Goal: Task Accomplishment & Management: Manage account settings

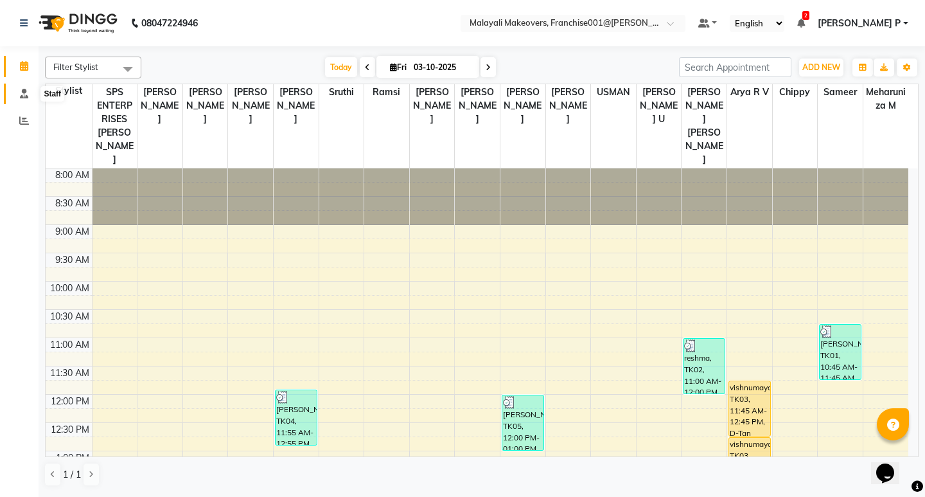
click at [19, 96] on span at bounding box center [24, 94] width 22 height 15
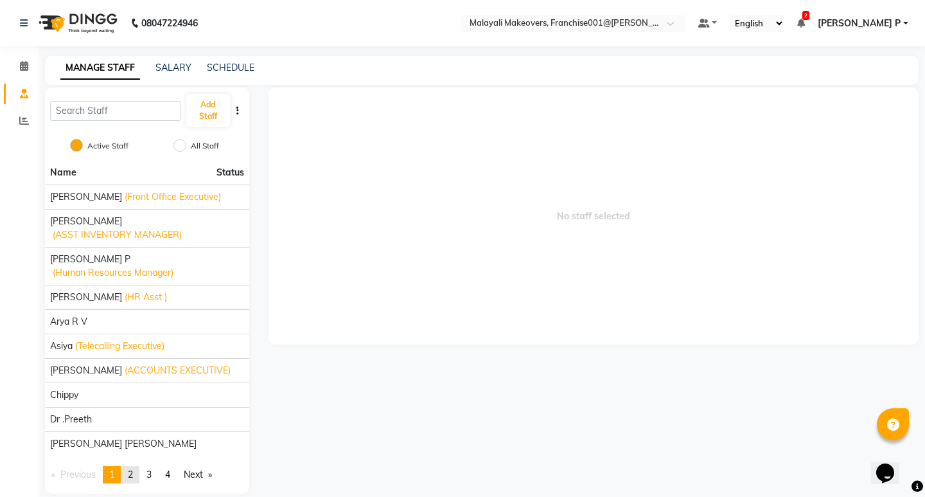
click at [139, 466] on link "page 2" at bounding box center [130, 474] width 18 height 17
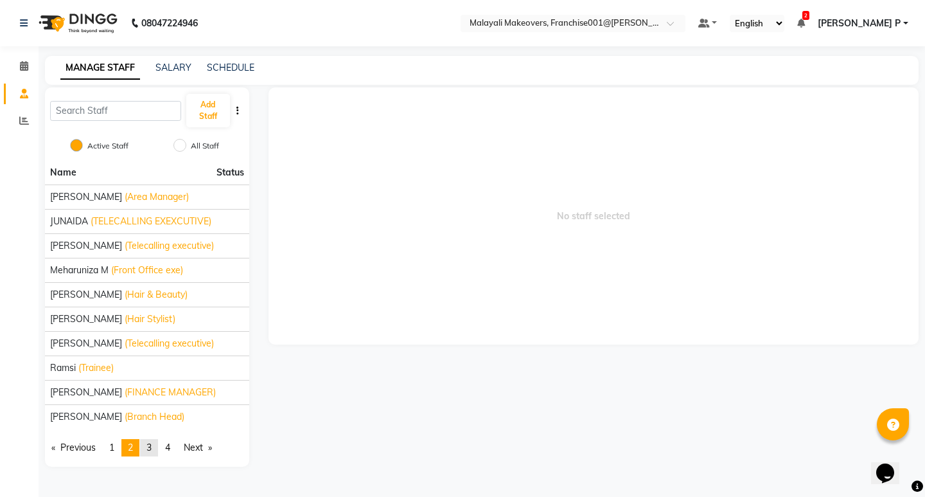
click at [151, 447] on span "3" at bounding box center [148, 447] width 5 height 12
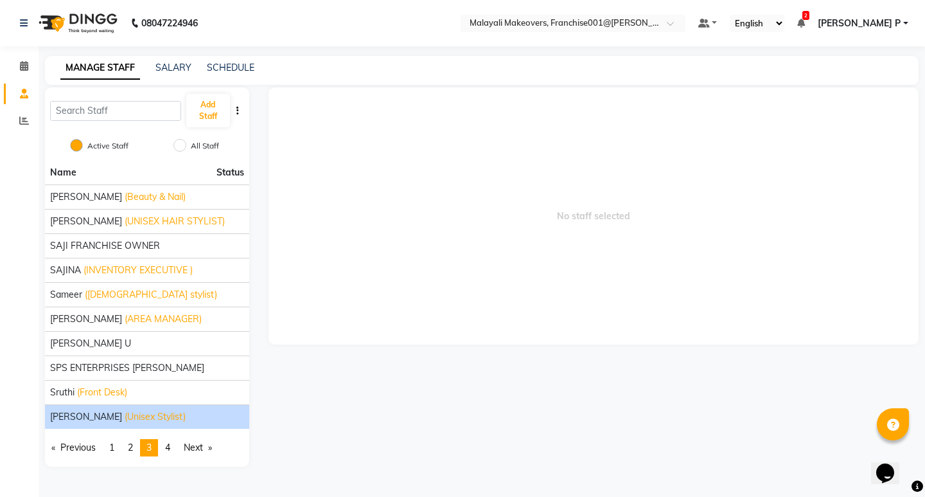
click at [132, 415] on span "(Unisex Stylist)" at bounding box center [155, 416] width 61 height 13
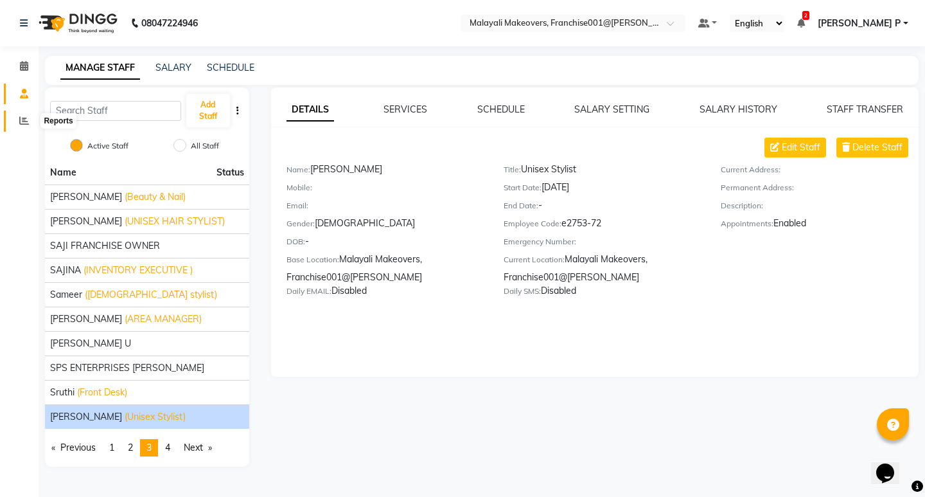
click at [19, 123] on icon at bounding box center [24, 121] width 10 height 10
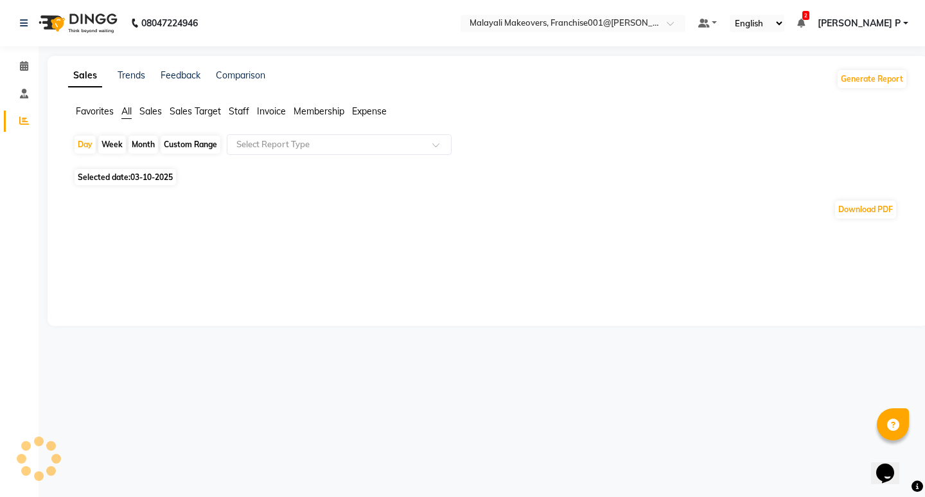
click at [238, 112] on span "Staff" at bounding box center [239, 111] width 21 height 12
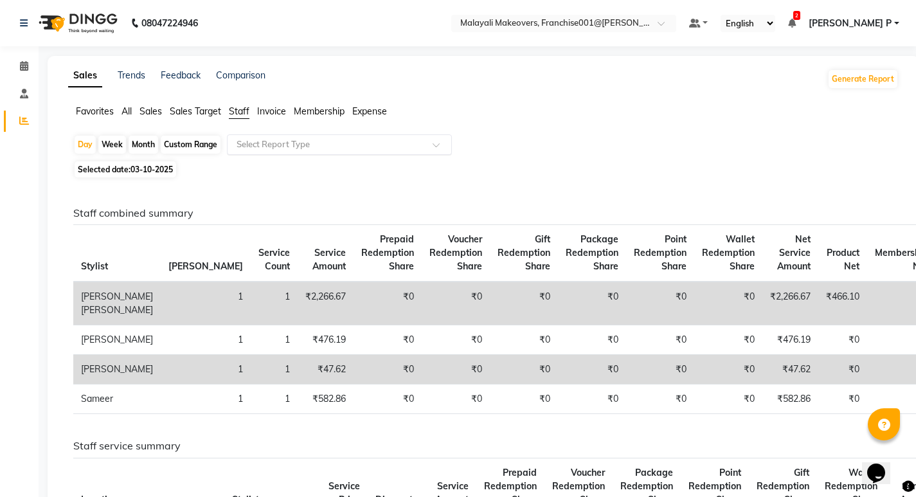
click at [287, 151] on div "Select Report Type" at bounding box center [339, 144] width 225 height 21
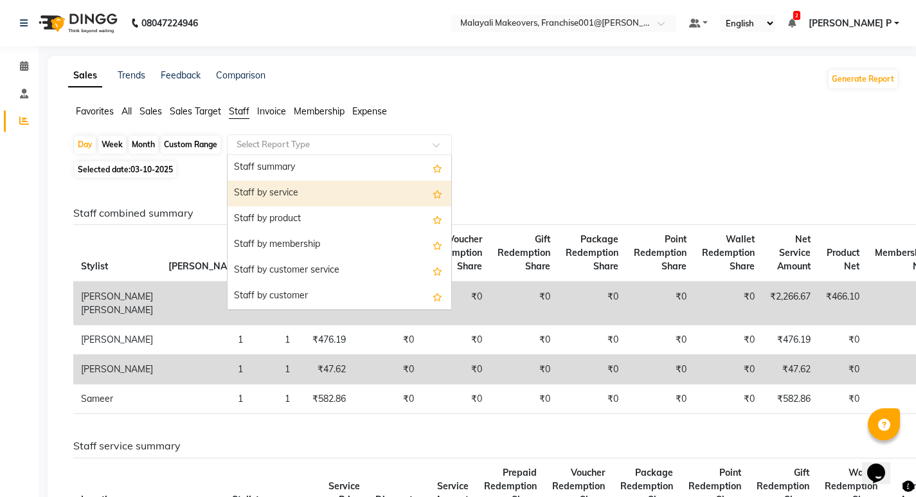
click at [292, 197] on div "Staff by service" at bounding box center [339, 194] width 224 height 26
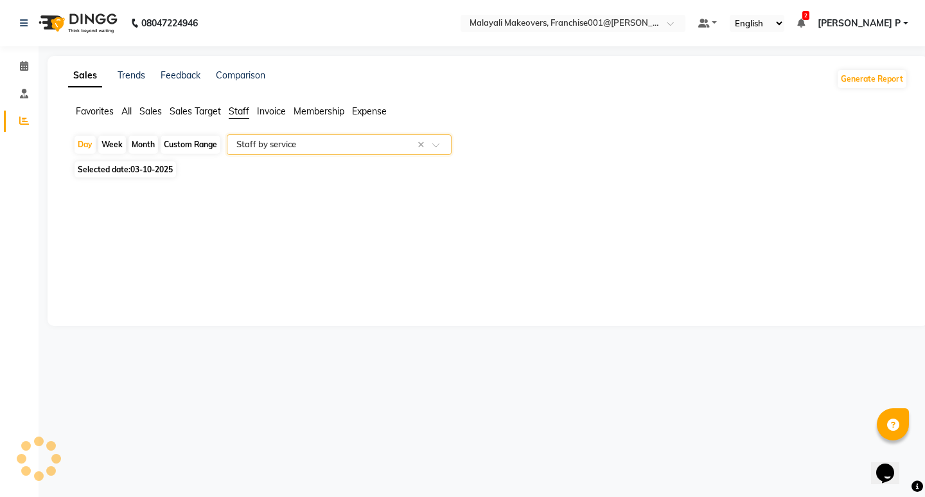
select select "full_report"
select select "csv"
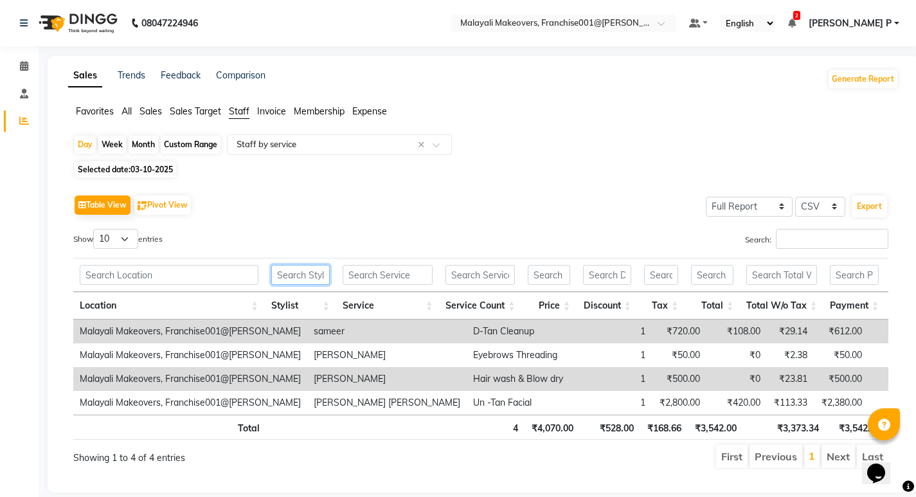
drag, startPoint x: 305, startPoint y: 279, endPoint x: 303, endPoint y: 285, distance: 6.9
click at [303, 285] on th at bounding box center [300, 275] width 71 height 34
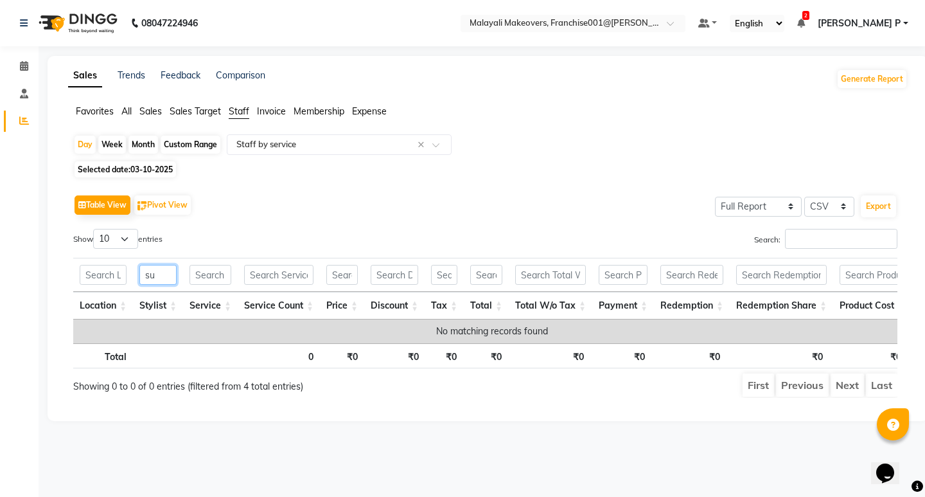
drag, startPoint x: 167, startPoint y: 275, endPoint x: 139, endPoint y: 277, distance: 28.3
click at [139, 277] on th "su" at bounding box center [158, 275] width 50 height 34
type input "sah"
click at [18, 98] on span at bounding box center [24, 94] width 22 height 15
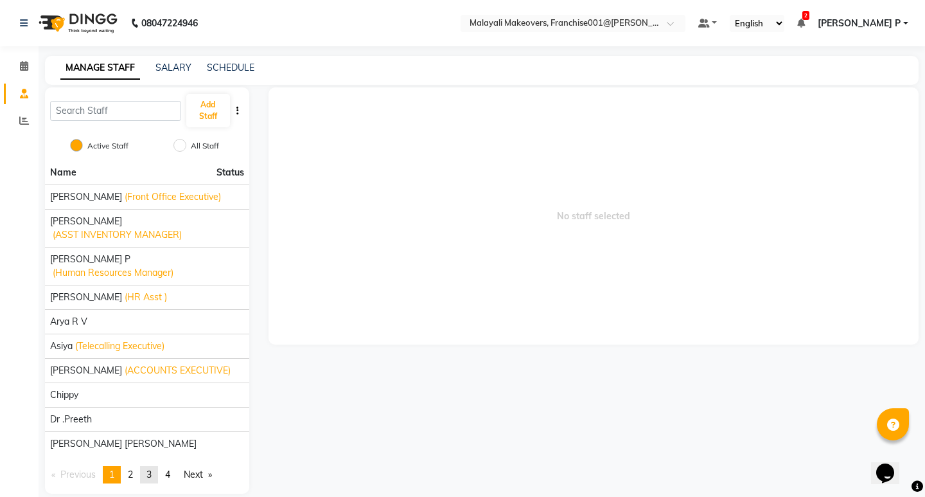
click at [152, 468] on span "3" at bounding box center [148, 474] width 5 height 12
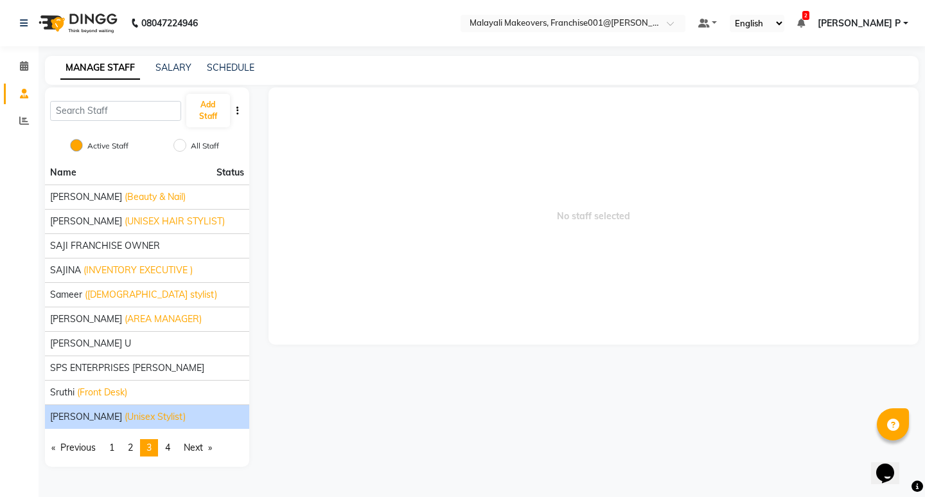
click at [125, 415] on span "(Unisex Stylist)" at bounding box center [155, 416] width 61 height 13
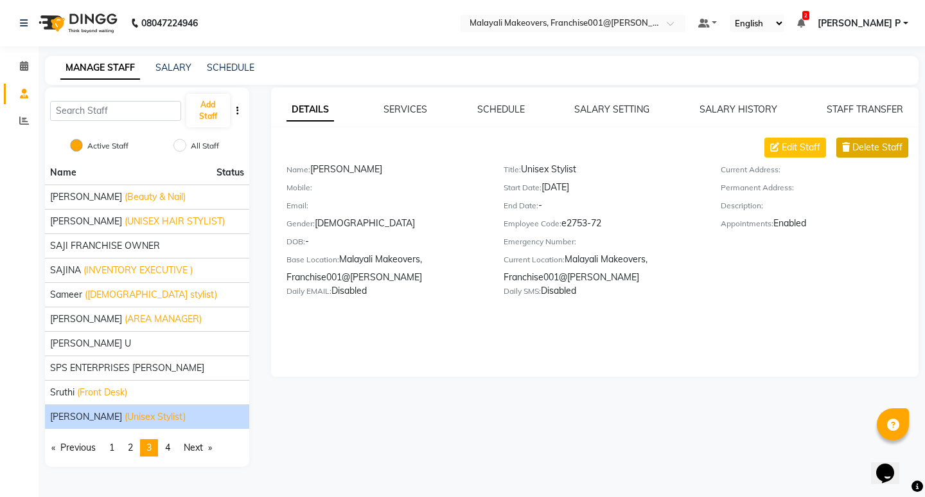
click at [874, 148] on span "Delete Staff" at bounding box center [878, 147] width 50 height 13
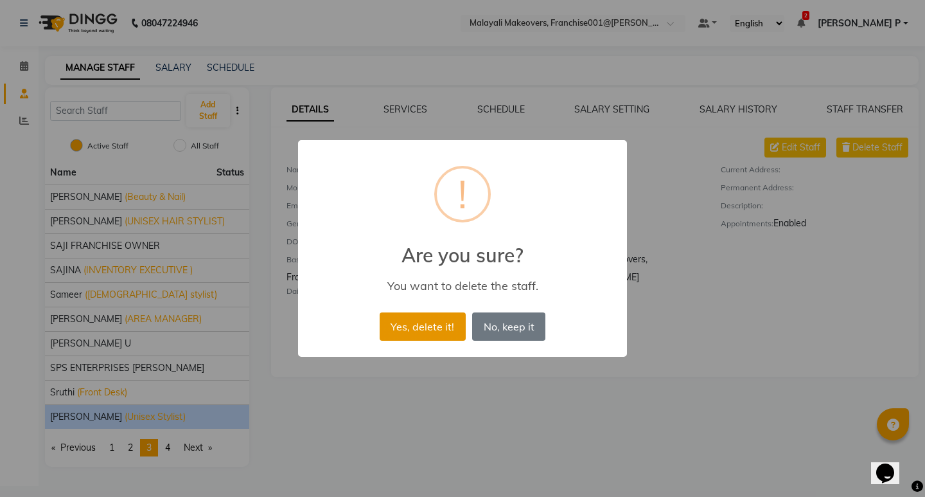
click at [423, 333] on button "Yes, delete it!" at bounding box center [423, 326] width 86 height 28
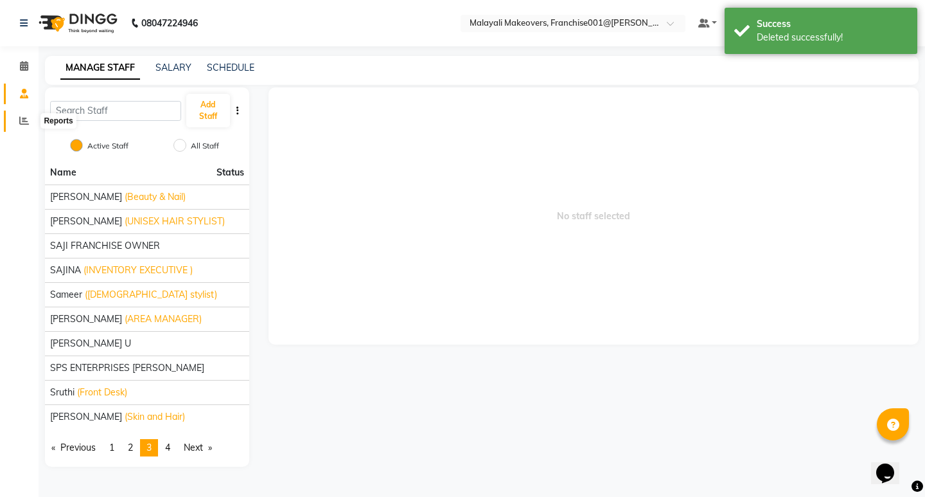
click at [26, 118] on icon at bounding box center [24, 121] width 10 height 10
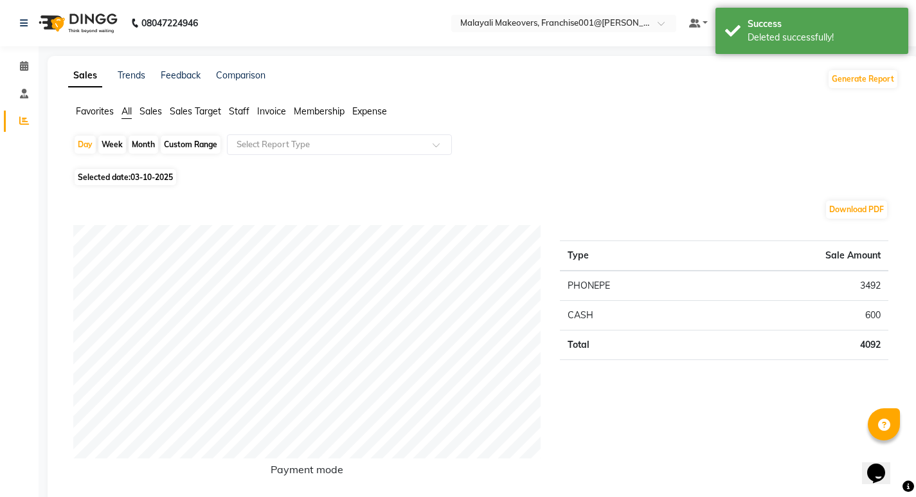
click at [245, 109] on span "Staff" at bounding box center [239, 111] width 21 height 12
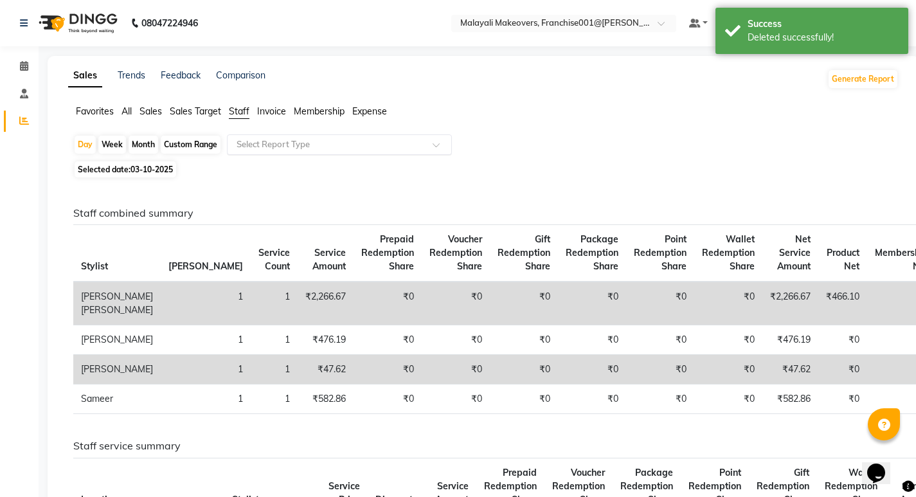
click at [272, 146] on input "text" at bounding box center [326, 144] width 185 height 13
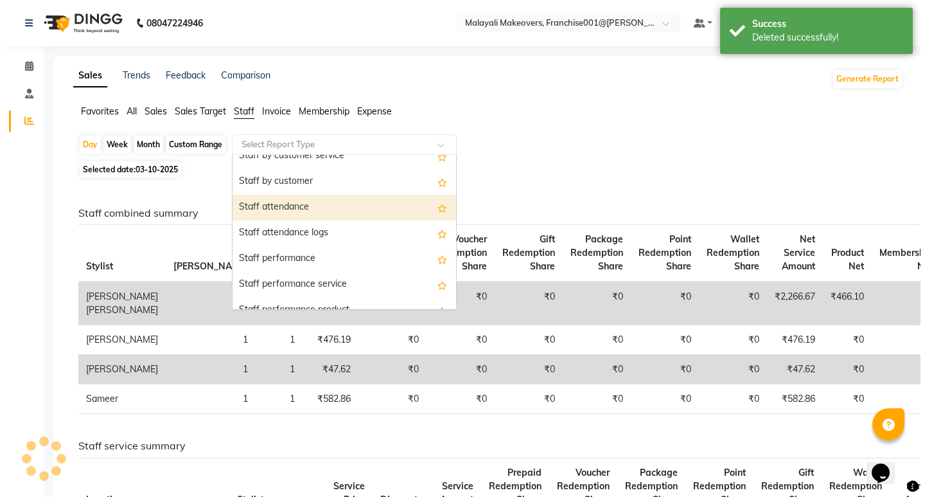
scroll to position [193, 0]
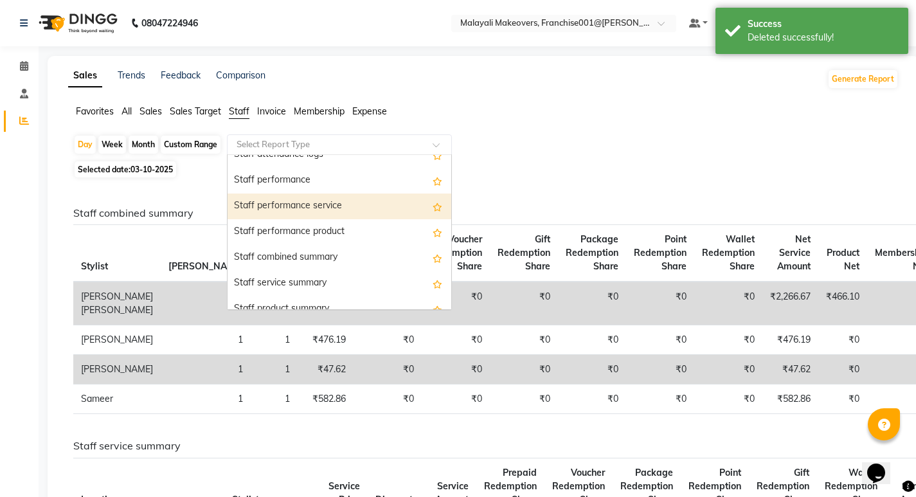
click at [298, 210] on div "Staff performance service" at bounding box center [339, 206] width 224 height 26
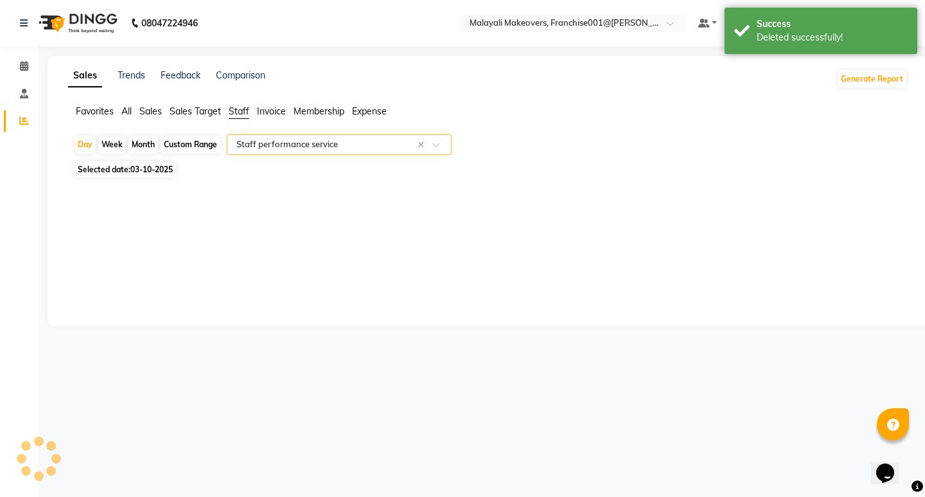
select select "full_report"
select select "csv"
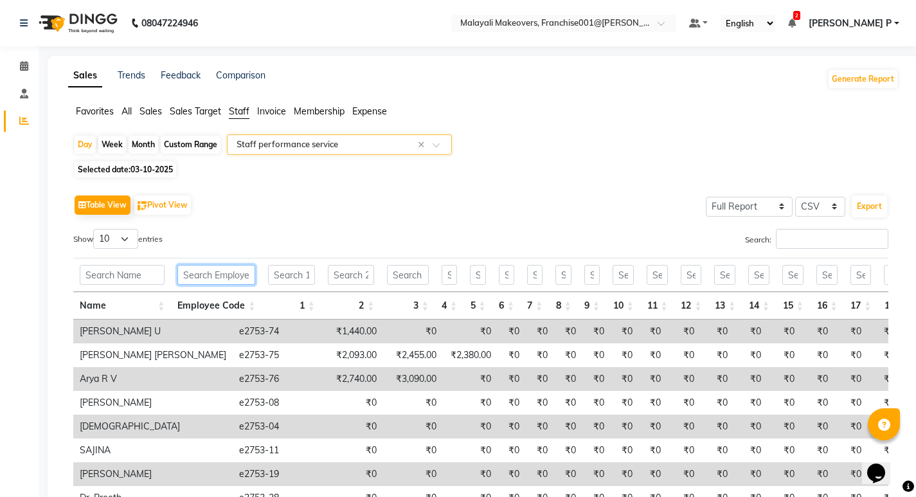
click at [215, 274] on input "text" at bounding box center [216, 275] width 78 height 20
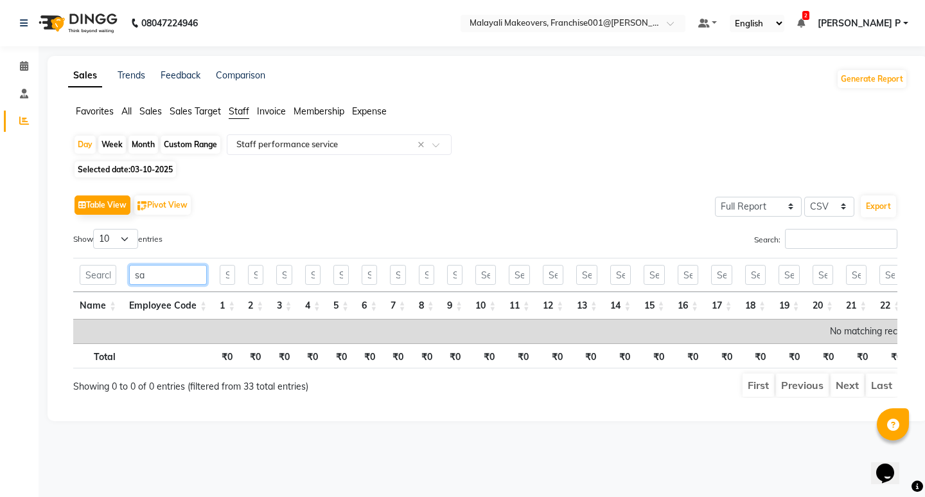
type input "sah"
drag, startPoint x: 156, startPoint y: 280, endPoint x: 111, endPoint y: 280, distance: 45.0
click at [111, 280] on tr "sah" at bounding box center [889, 275] width 1633 height 34
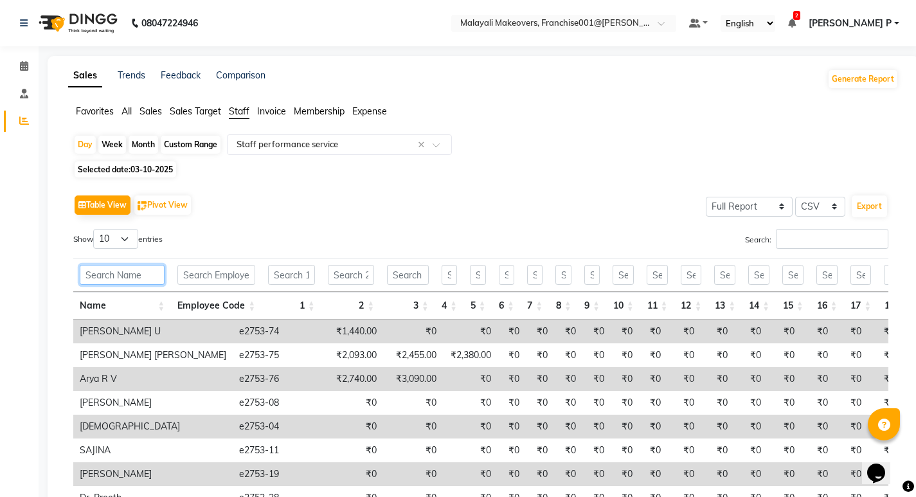
click at [109, 277] on input "text" at bounding box center [122, 275] width 85 height 20
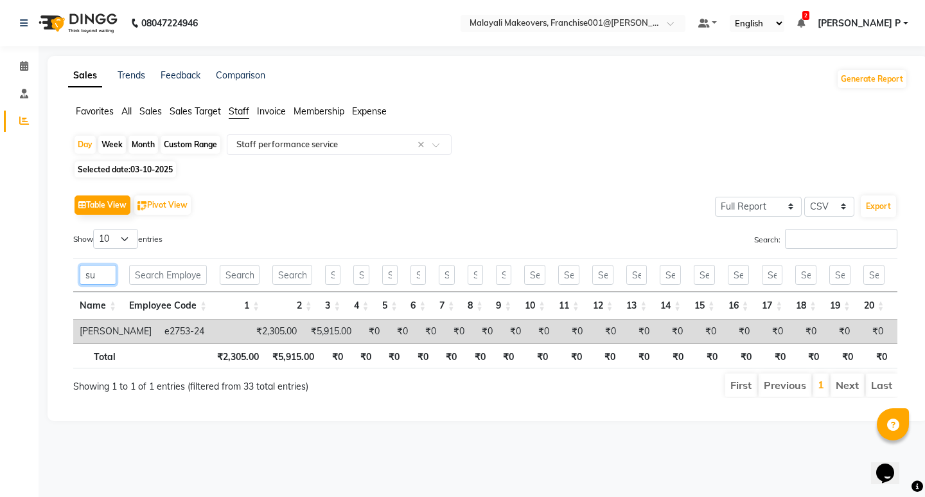
type input "su"
